Goal: Check status: Check status

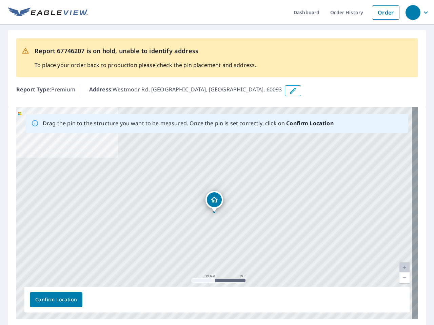
click at [217, 163] on div "Westmoor Rd Winnetka, IL 60093" at bounding box center [216, 213] width 401 height 212
click at [412, 12] on div "button" at bounding box center [412, 12] width 15 height 15
click at [289, 91] on icon "button" at bounding box center [293, 91] width 8 height 8
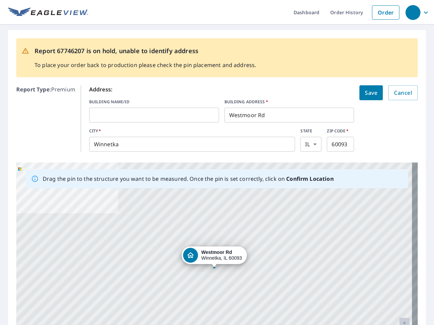
click at [214, 213] on div "Westmoor Rd Winnetka, IL 60093" at bounding box center [216, 269] width 401 height 212
click at [399, 268] on div "Westmoor Rd Winnetka, IL 60093" at bounding box center [216, 269] width 401 height 212
click at [399, 278] on div "Westmoor Rd Winnetka, IL 60093" at bounding box center [216, 269] width 401 height 212
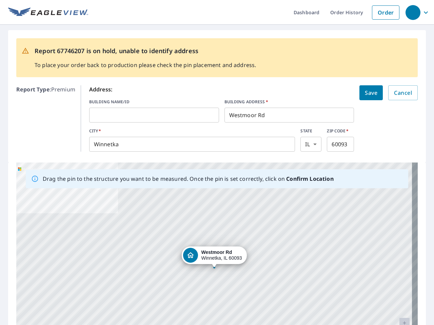
click at [56, 300] on div "Westmoor Rd Winnetka, IL 60093" at bounding box center [216, 269] width 401 height 212
